Goal: Task Accomplishment & Management: Use online tool/utility

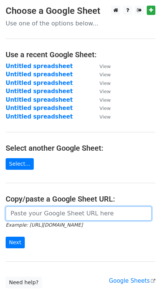
click at [37, 209] on input "url" at bounding box center [79, 214] width 146 height 14
paste input "[URL][DOMAIN_NAME]"
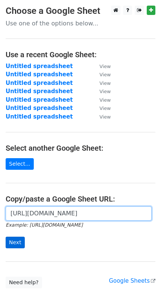
type input "[URL][DOMAIN_NAME]"
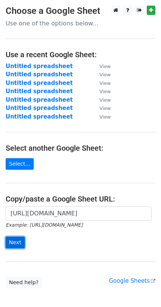
click at [15, 237] on input "Next" at bounding box center [15, 243] width 19 height 12
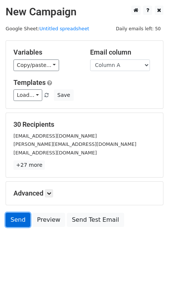
click at [13, 213] on link "Send" at bounding box center [18, 220] width 25 height 14
